Goal: Information Seeking & Learning: Find contact information

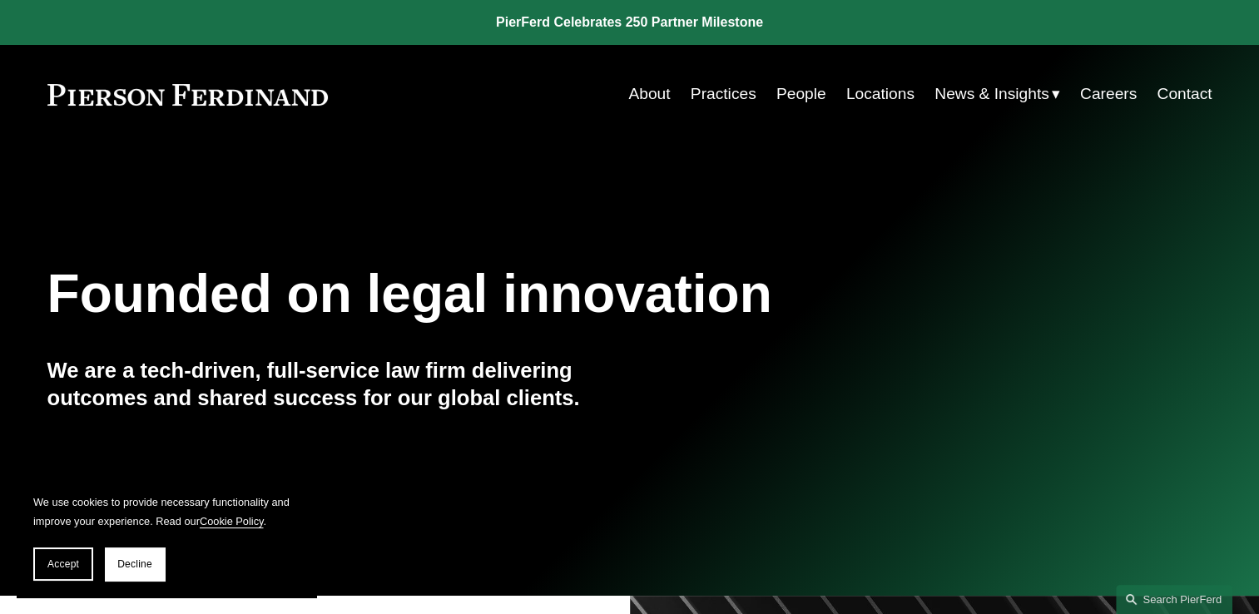
click at [789, 98] on link "People" at bounding box center [802, 94] width 50 height 32
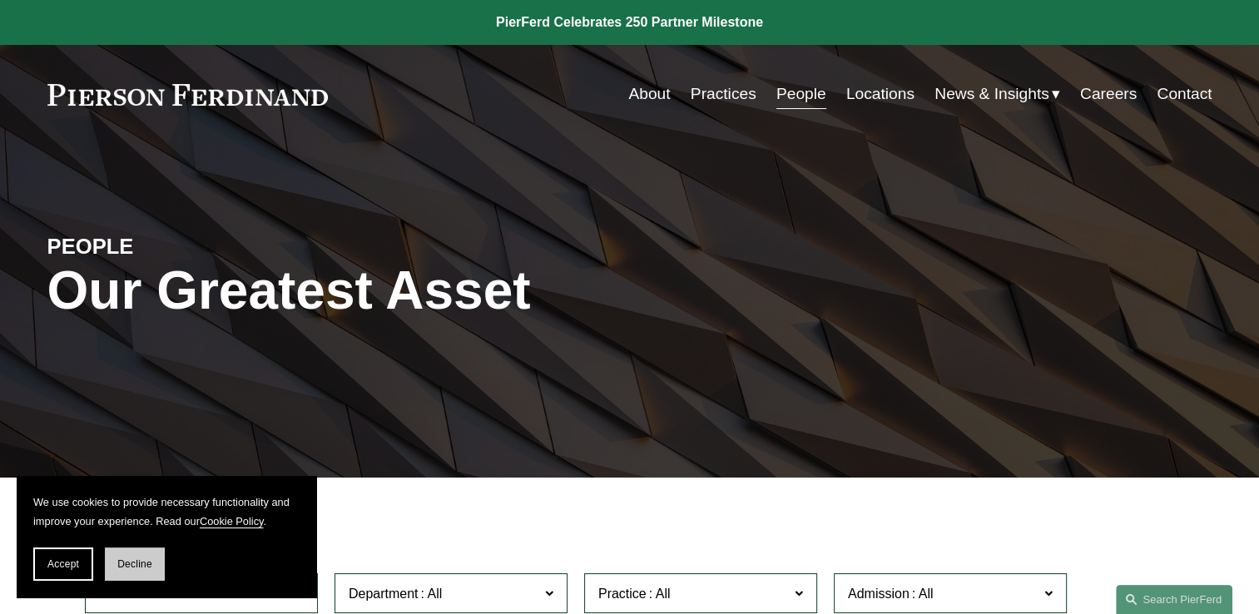
click at [146, 556] on button "Decline" at bounding box center [135, 564] width 60 height 33
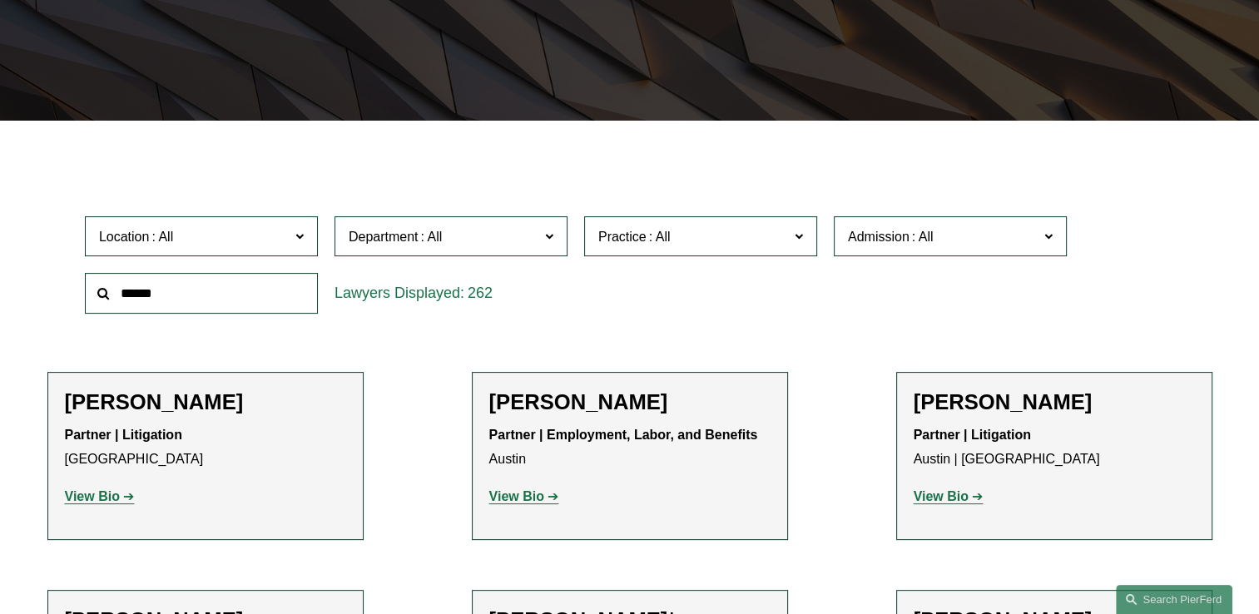
scroll to position [333, 0]
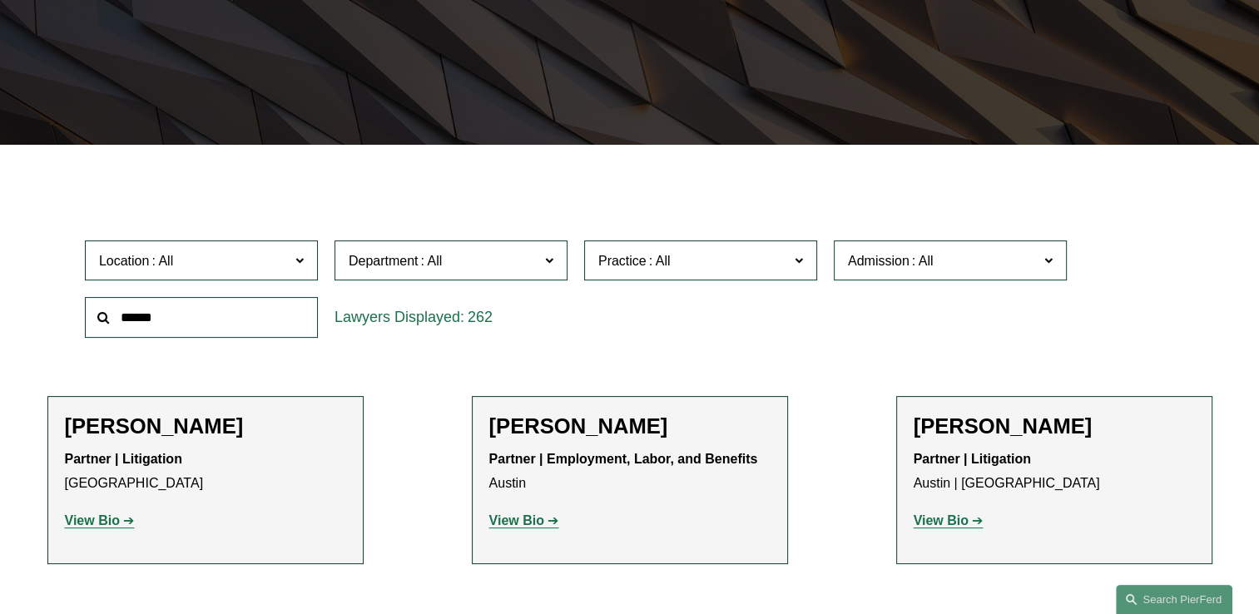
click at [547, 259] on span at bounding box center [549, 260] width 8 height 22
click at [805, 263] on label "Practice" at bounding box center [700, 261] width 233 height 41
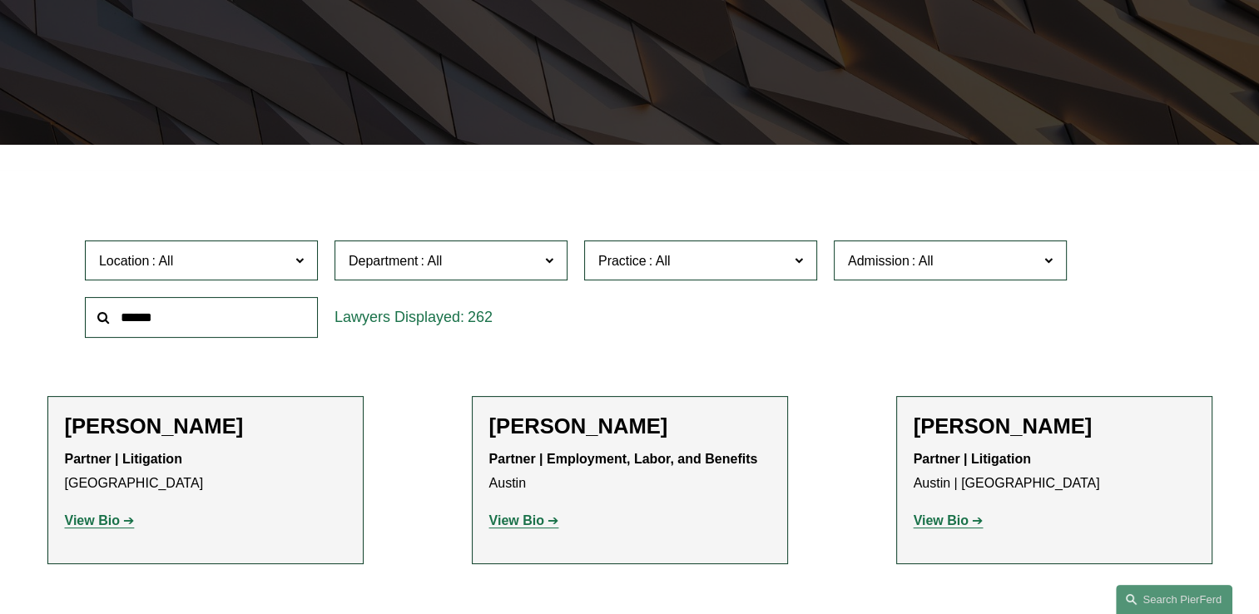
click at [805, 263] on label "Practice" at bounding box center [700, 261] width 233 height 41
click at [193, 312] on input "text" at bounding box center [201, 317] width 233 height 41
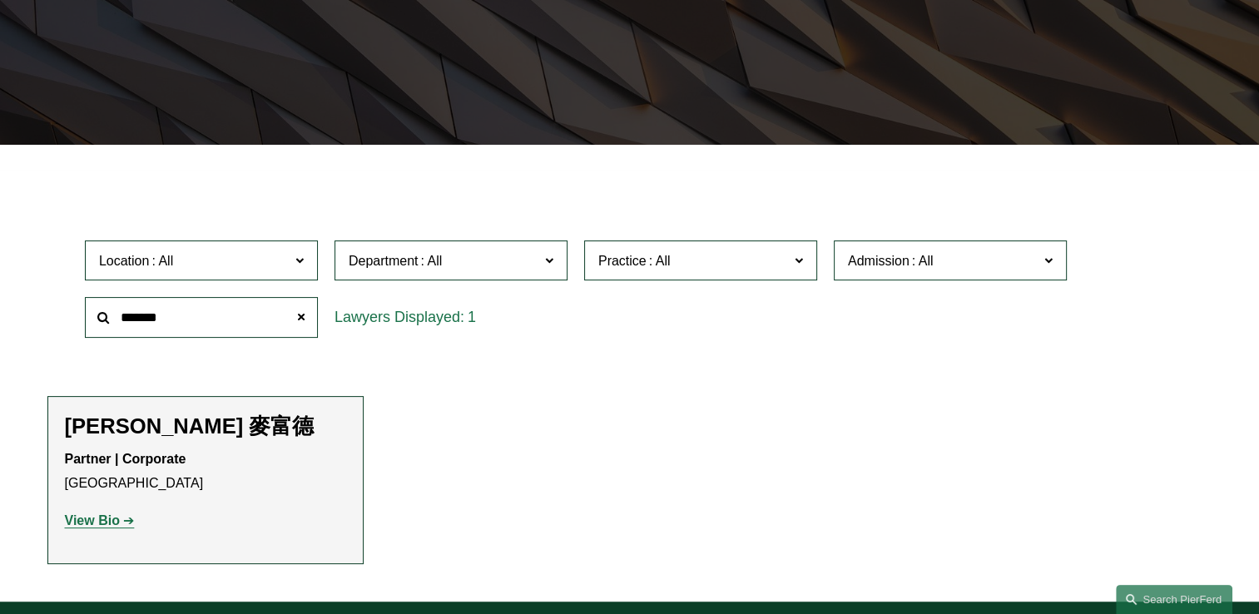
type input "*******"
click at [115, 524] on strong "View Bio" at bounding box center [92, 521] width 55 height 14
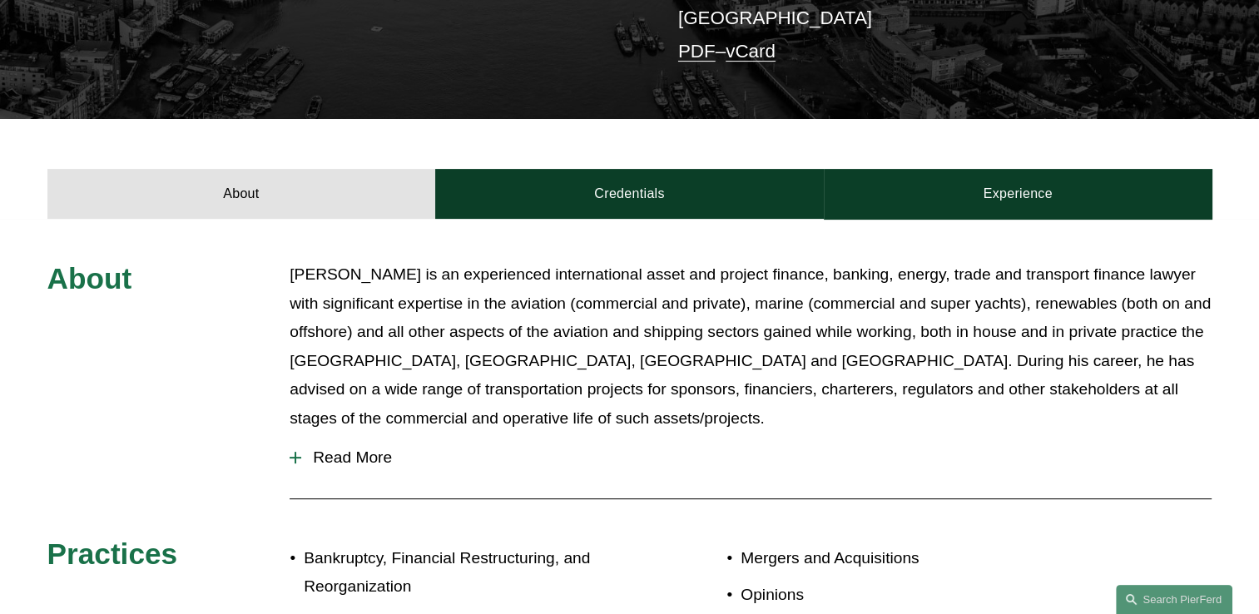
scroll to position [433, 0]
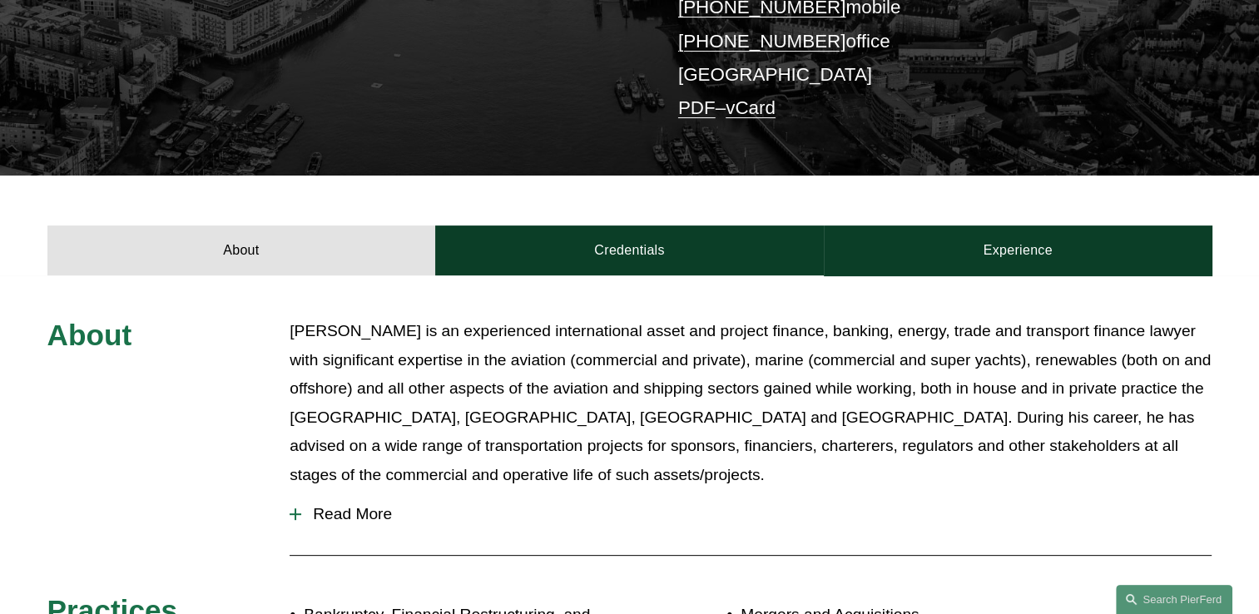
click at [378, 505] on span "Read More" at bounding box center [756, 514] width 911 height 18
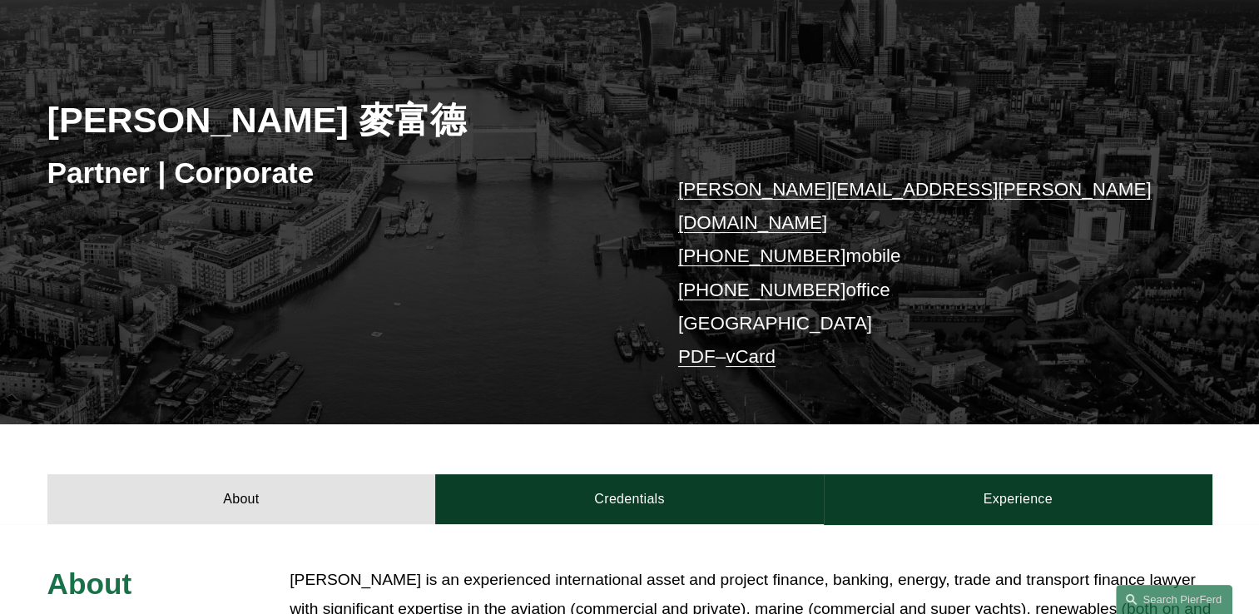
scroll to position [0, 0]
